Goal: Navigation & Orientation: Find specific page/section

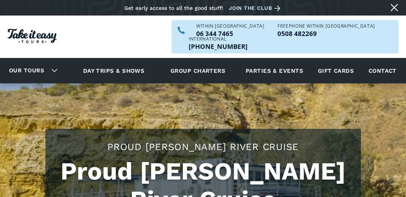
scroll to position [423, 0]
